Goal: Complete application form: Complete application form

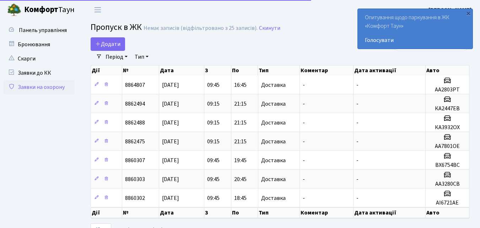
select select "25"
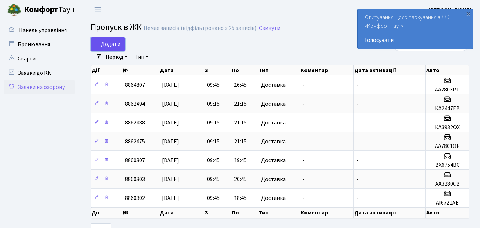
click at [115, 42] on span "Додати" at bounding box center [107, 44] width 25 height 8
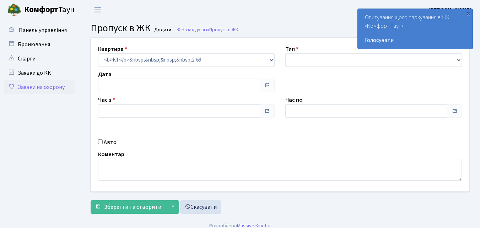
type input "[DATE]"
type input "08:45"
type input "10:00"
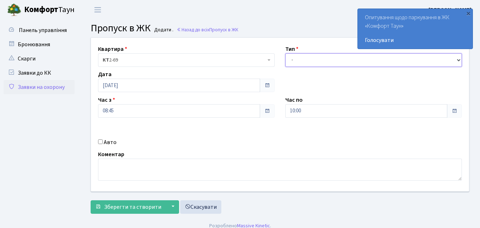
click at [292, 60] on select "- Доставка Таксі Гості Сервіс" at bounding box center [373, 59] width 177 height 13
select select "1"
click at [285, 53] on select "- Доставка Таксі Гості Сервіс" at bounding box center [373, 59] width 177 height 13
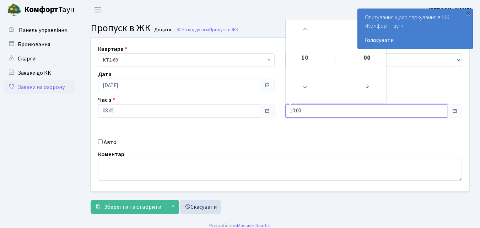
click at [299, 110] on input "10:00" at bounding box center [366, 110] width 162 height 13
click at [306, 34] on icon at bounding box center [304, 30] width 19 height 19
click at [304, 86] on icon at bounding box center [304, 85] width 19 height 19
click at [304, 30] on icon at bounding box center [304, 30] width 19 height 19
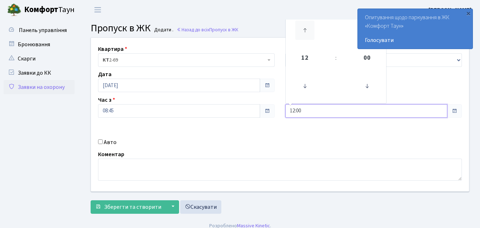
click at [304, 30] on icon at bounding box center [304, 30] width 19 height 19
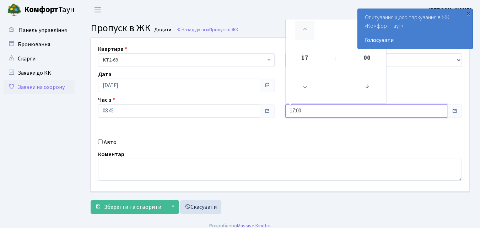
click at [304, 30] on icon at bounding box center [304, 30] width 19 height 19
type input "20:00"
click at [102, 141] on input "Авто" at bounding box center [100, 141] width 5 height 5
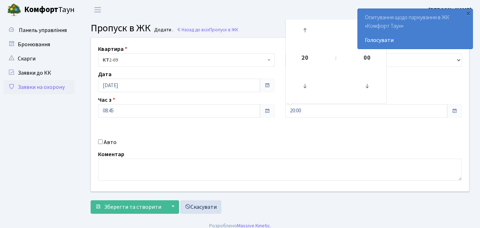
checkbox input "true"
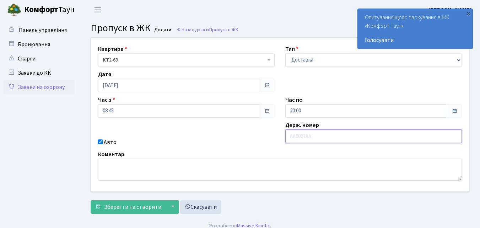
drag, startPoint x: 293, startPoint y: 137, endPoint x: 290, endPoint y: 139, distance: 4.1
click at [293, 137] on input "text" at bounding box center [373, 135] width 177 height 13
type input "КА0189ВЕ"
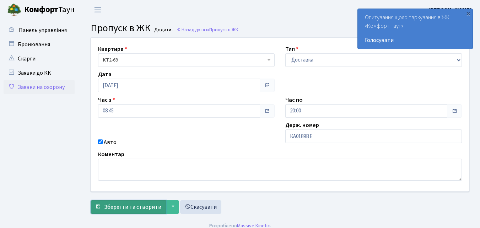
click at [115, 206] on span "Зберегти та створити" at bounding box center [132, 207] width 57 height 8
click at [123, 206] on span "Зберегти та створити" at bounding box center [132, 207] width 57 height 8
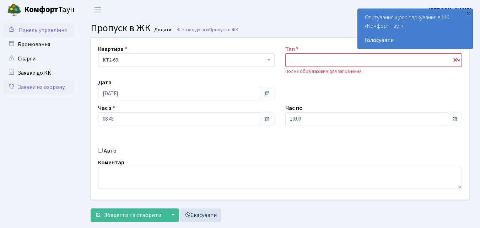
click at [63, 32] on span "Панель управління" at bounding box center [43, 30] width 48 height 8
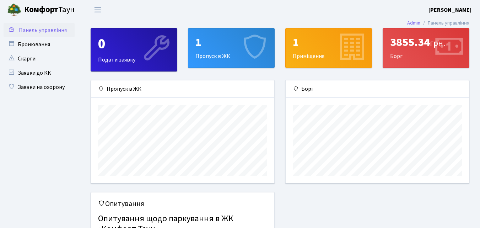
scroll to position [103, 183]
click at [131, 92] on div "Пропуск в ЖК" at bounding box center [182, 88] width 183 height 17
click at [225, 55] on div "1 Пропуск в ЖК" at bounding box center [231, 47] width 86 height 39
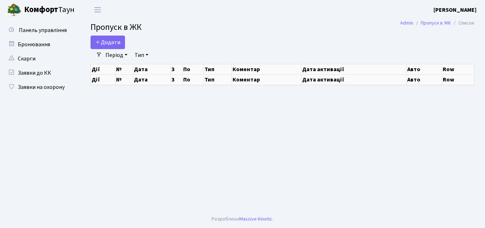
select select "25"
